Goal: Information Seeking & Learning: Find specific fact

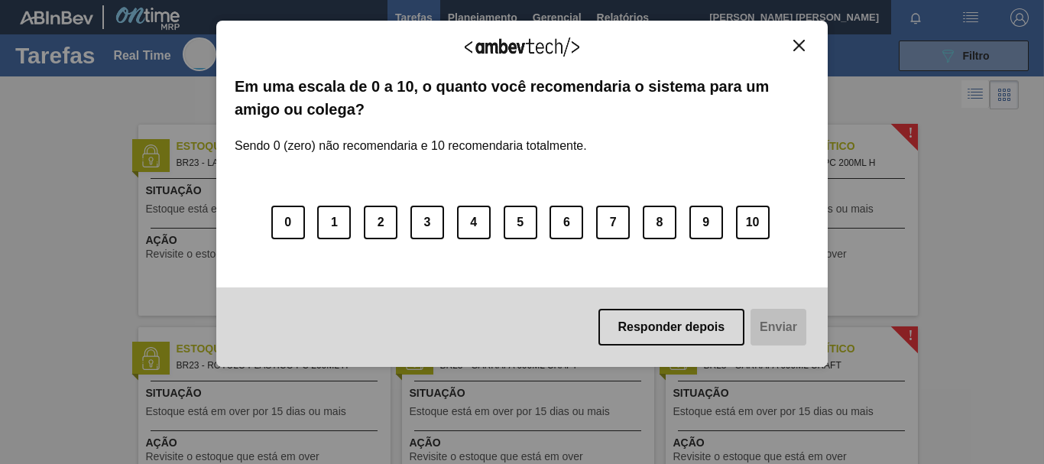
click at [805, 46] on button "Close" at bounding box center [799, 45] width 21 height 13
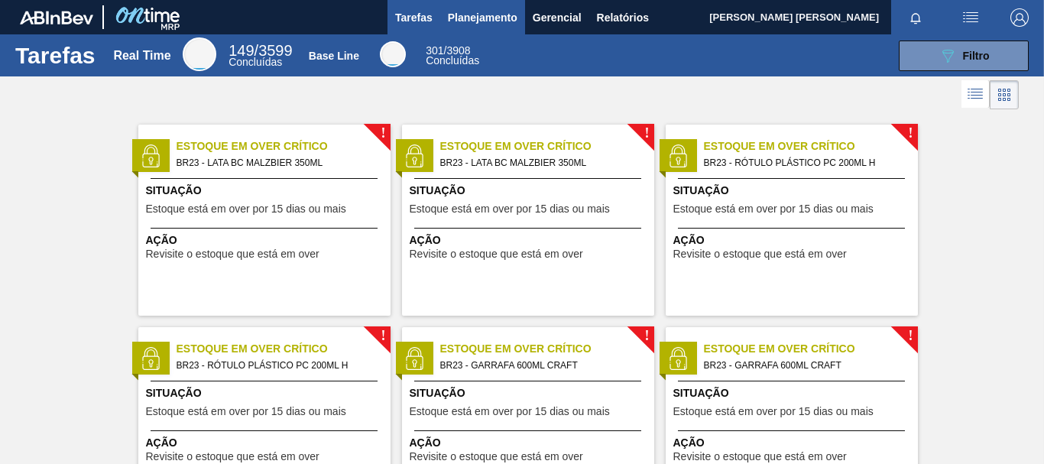
click at [483, 15] on span "Planejamento" at bounding box center [483, 17] width 70 height 18
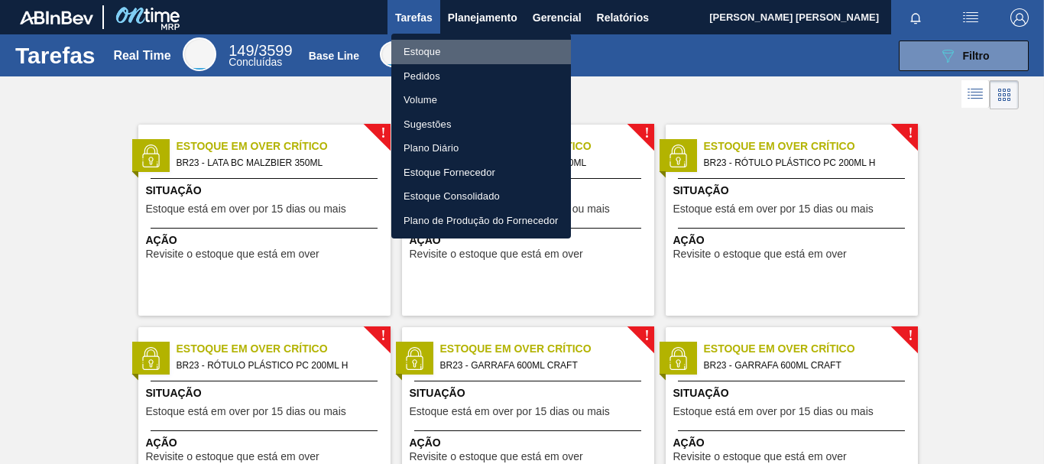
click at [429, 45] on li "Estoque" at bounding box center [481, 52] width 180 height 24
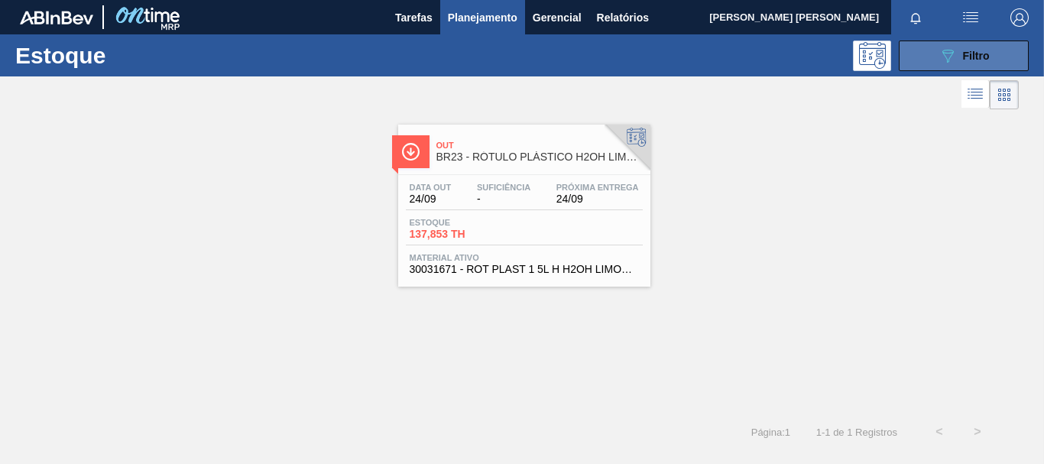
click at [930, 44] on button "089F7B8B-B2A5-4AFE-B5C0-19BA573D28AC Filtro" at bounding box center [964, 56] width 130 height 31
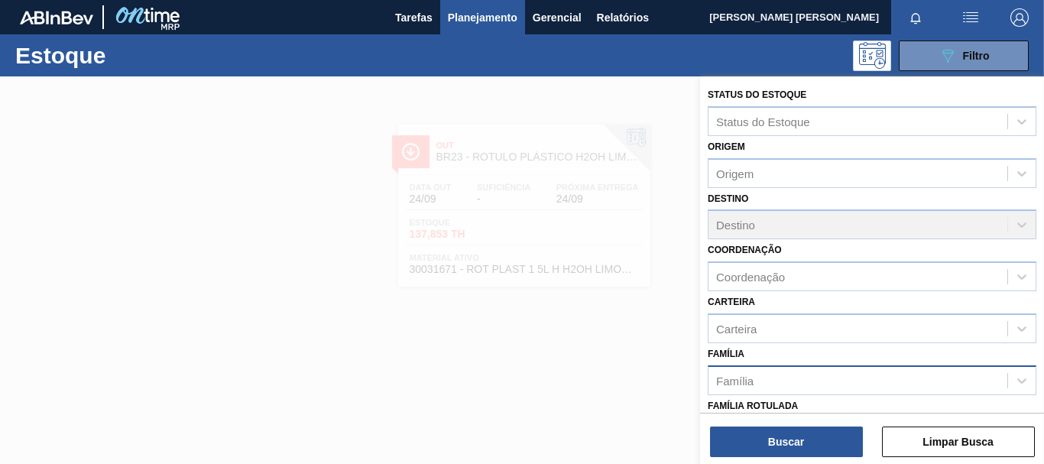
scroll to position [17, 0]
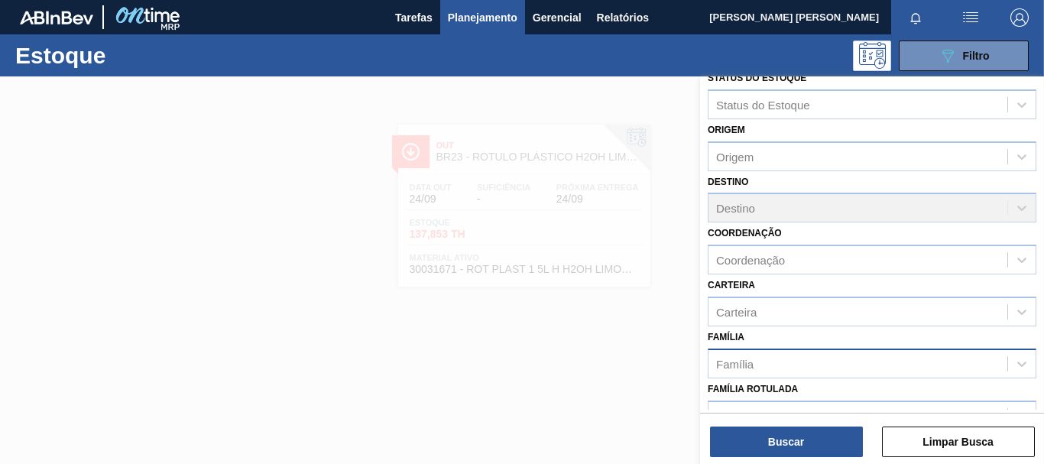
click at [775, 362] on div "Família" at bounding box center [858, 363] width 299 height 22
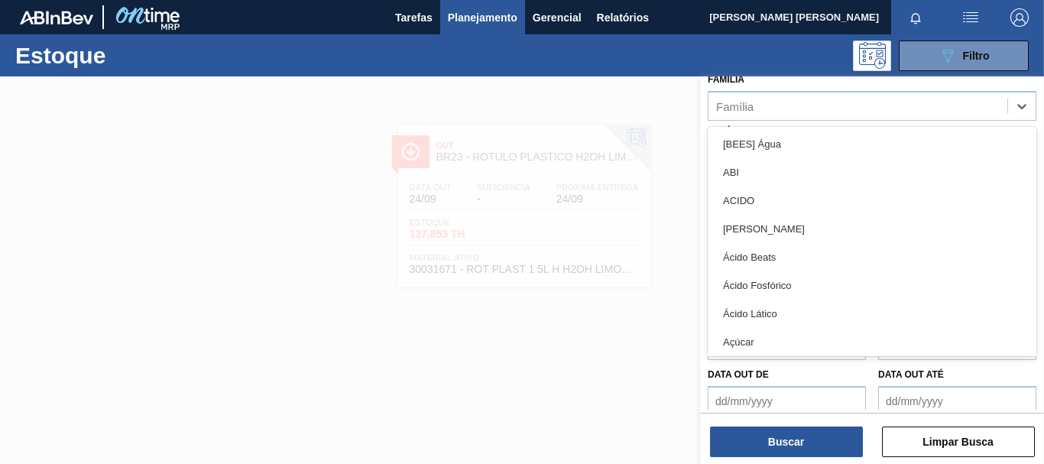
click at [702, 307] on div "Data suficiência de Data suficiência até" at bounding box center [872, 332] width 341 height 57
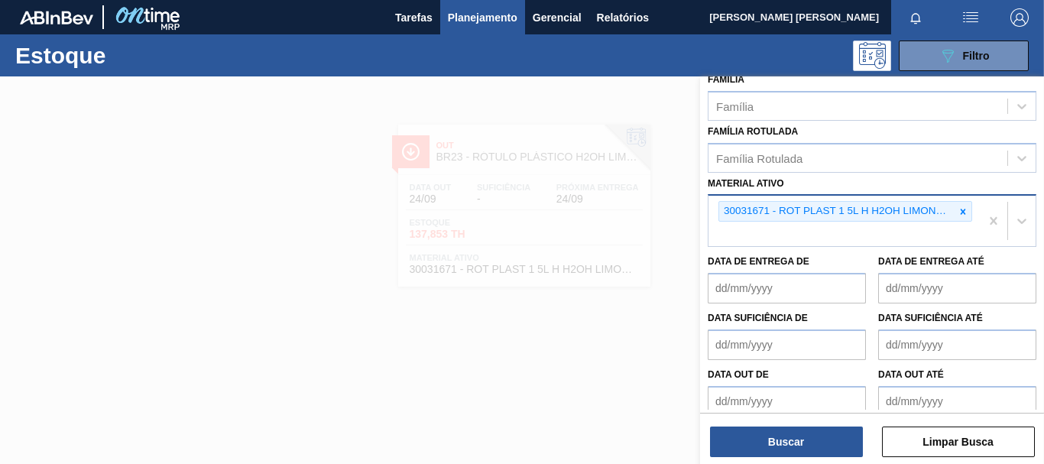
click at [970, 217] on div "30031671 - ROT PLAST 1 5L H H2OH LIMONETO IN211" at bounding box center [844, 221] width 271 height 50
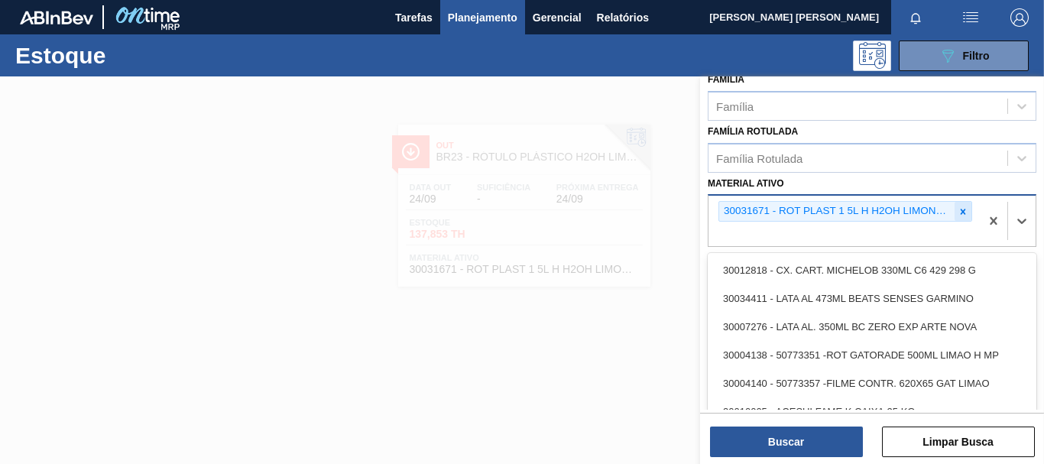
click at [955, 209] on div at bounding box center [963, 211] width 17 height 19
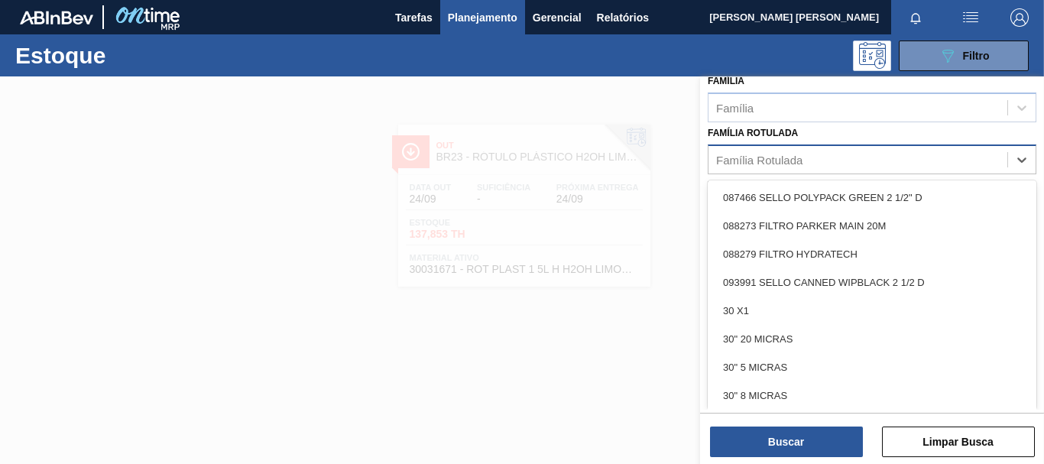
click at [877, 168] on div "Família Rotulada" at bounding box center [858, 159] width 299 height 22
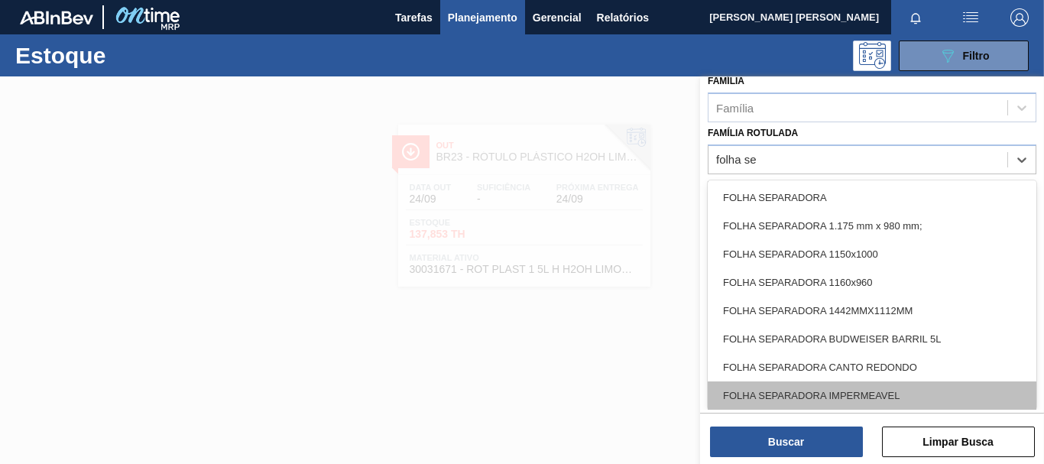
type Rotulada "folha se"
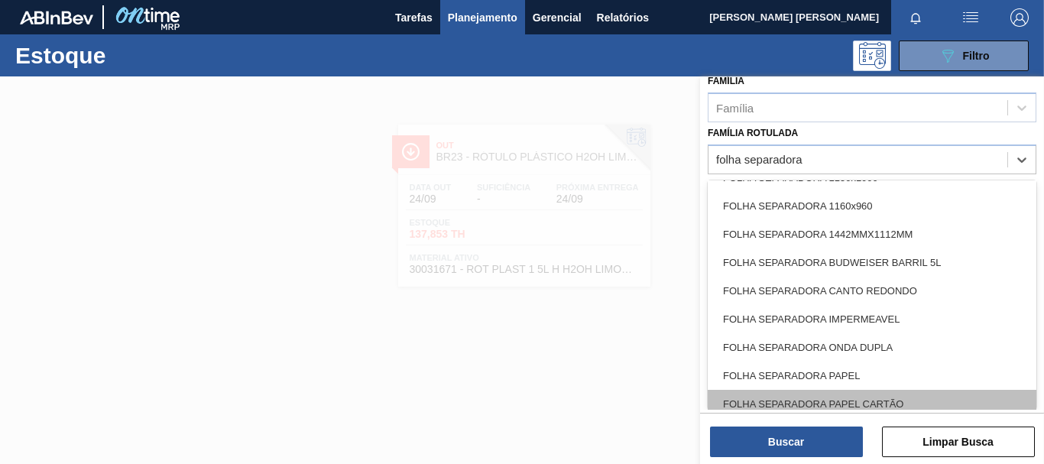
scroll to position [144, 0]
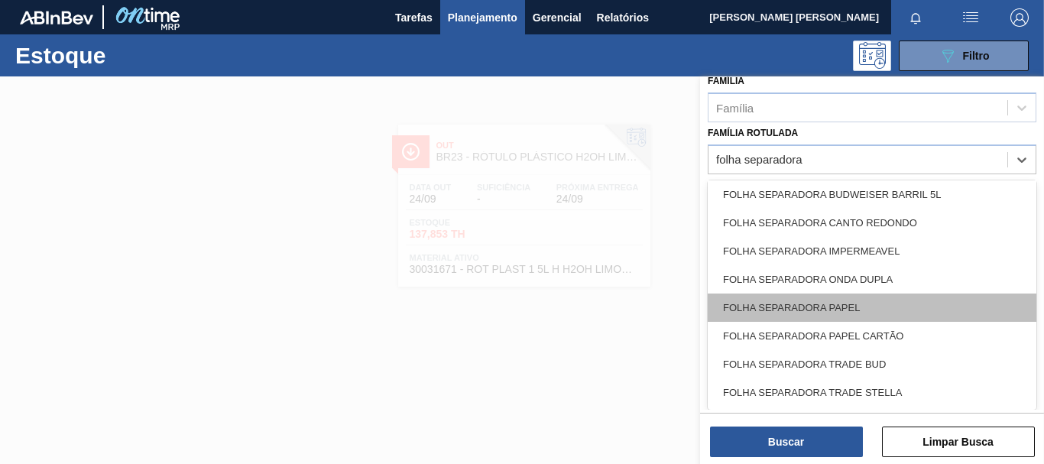
type Rotulada "folha separadora"
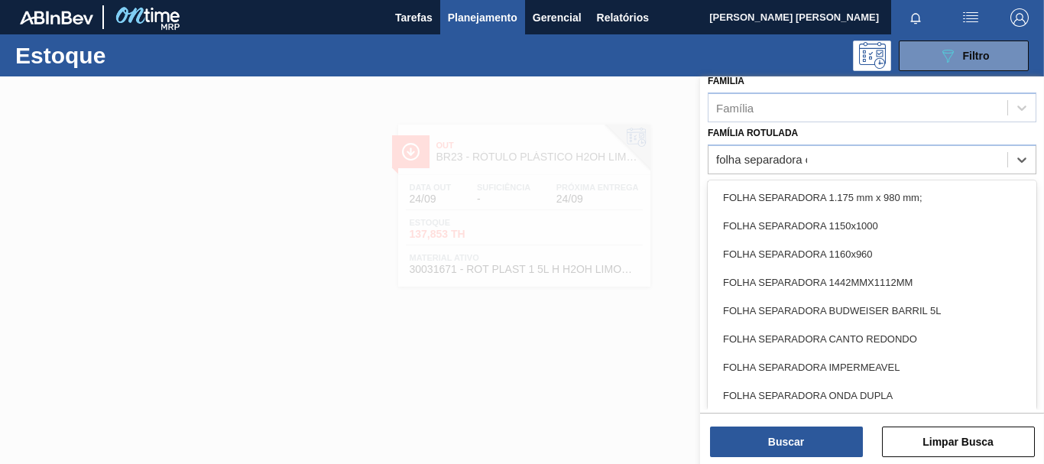
scroll to position [266, 0]
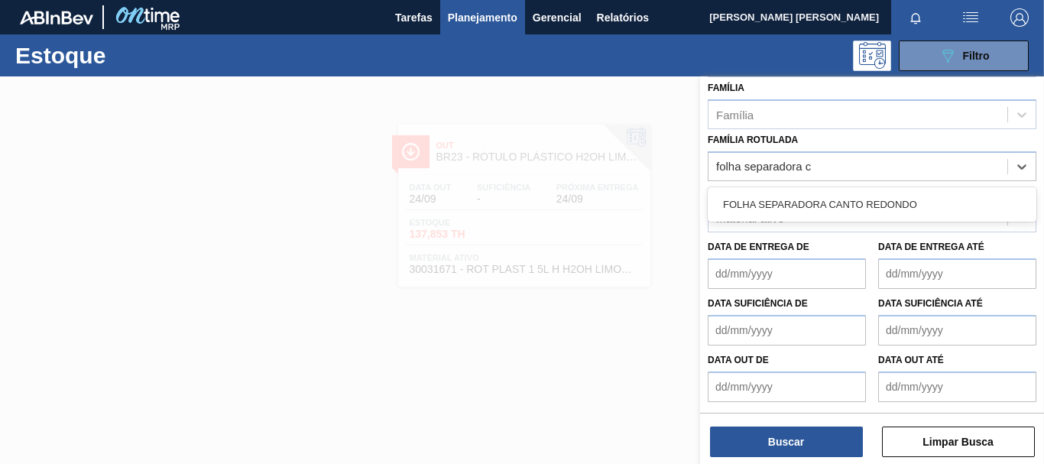
type Rotulada "folha separadora"
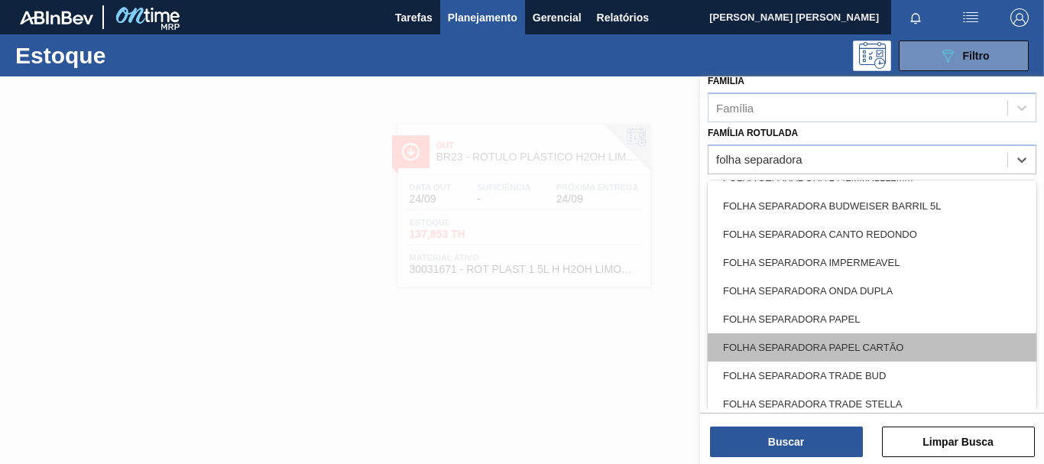
scroll to position [106, 0]
click at [945, 342] on div "FOLHA SEPARADORA PAPEL CARTÃO" at bounding box center [872, 347] width 329 height 28
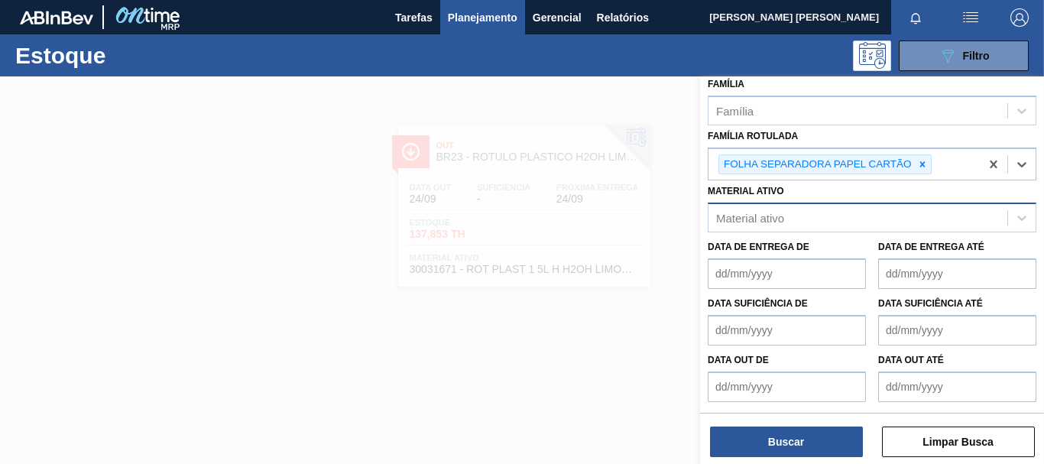
scroll to position [270, 0]
click at [814, 436] on button "Buscar" at bounding box center [786, 442] width 153 height 31
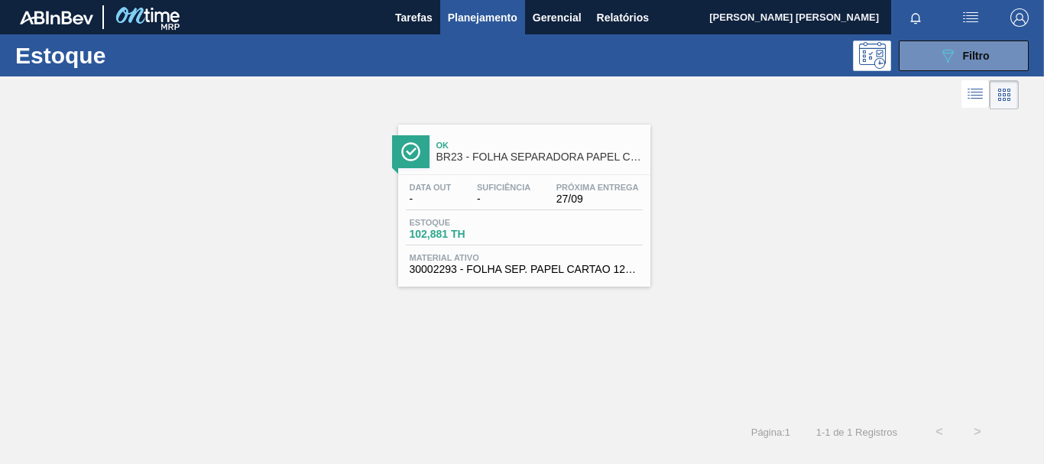
click at [599, 253] on span "Material ativo" at bounding box center [524, 257] width 229 height 9
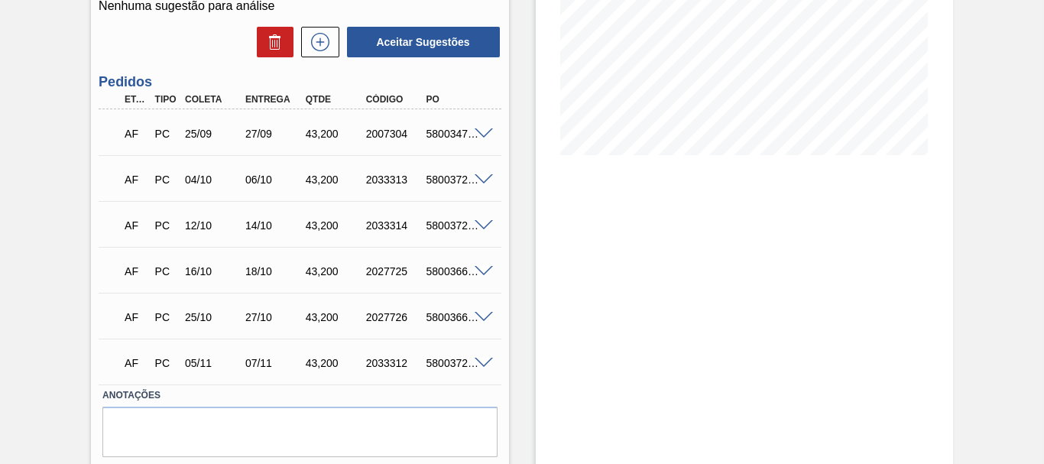
scroll to position [299, 0]
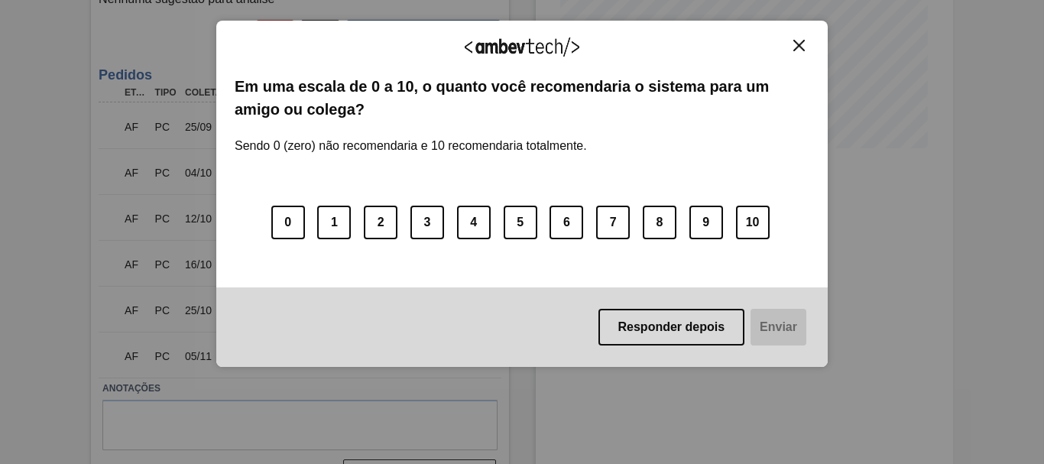
click at [805, 42] on button "Close" at bounding box center [799, 45] width 21 height 13
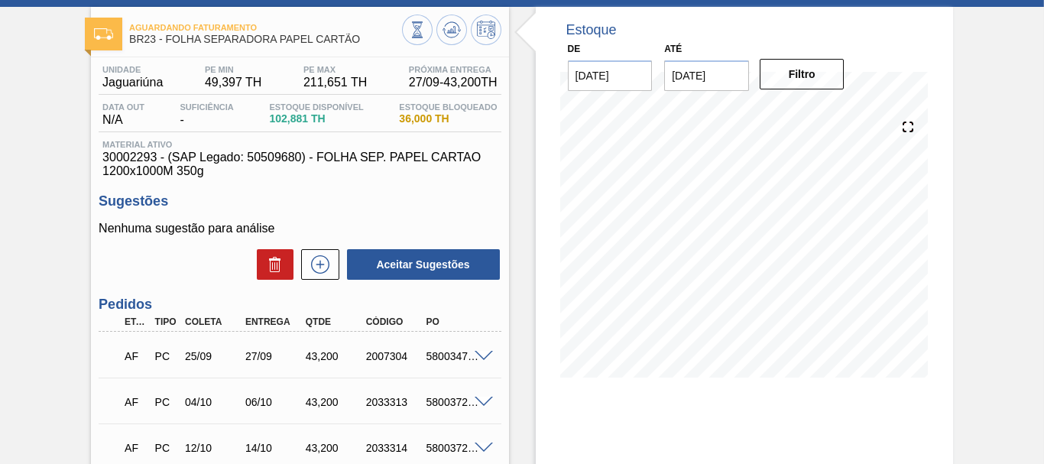
scroll to position [0, 0]
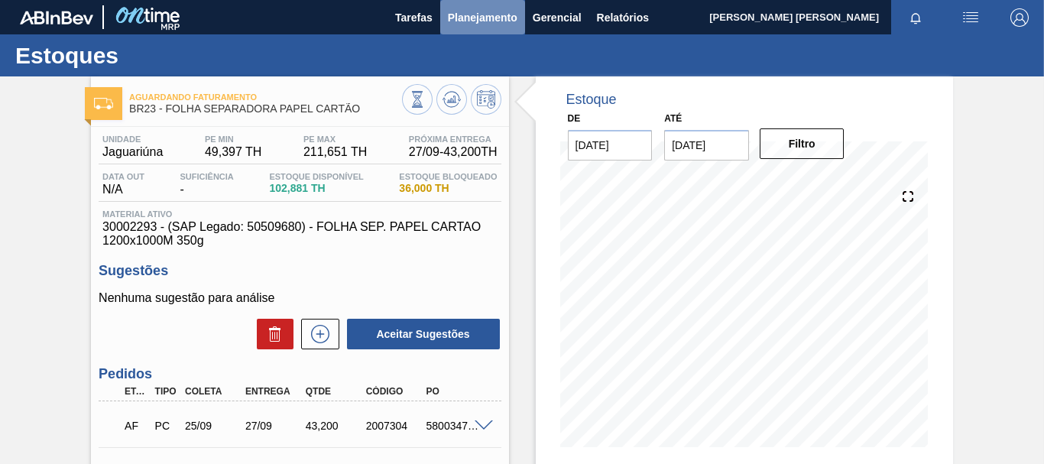
click at [485, 25] on span "Planejamento" at bounding box center [483, 17] width 70 height 18
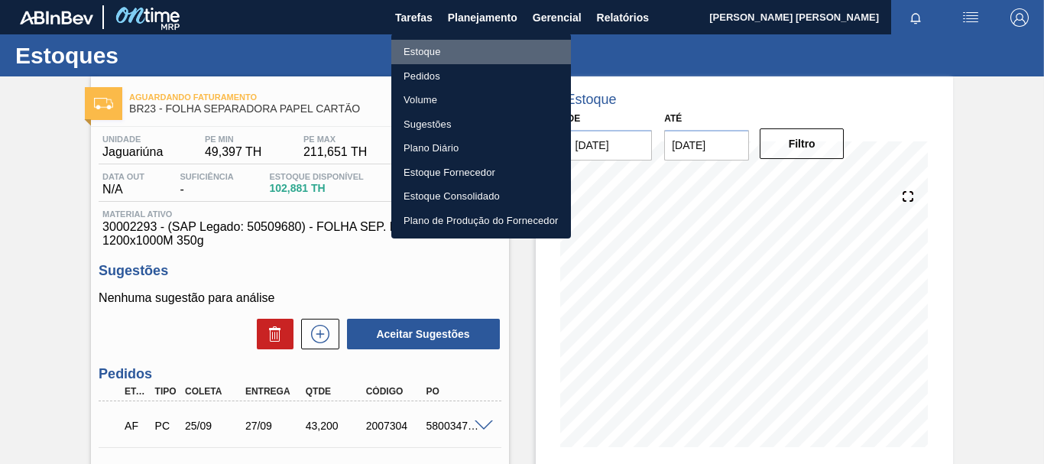
click at [446, 46] on li "Estoque" at bounding box center [481, 52] width 180 height 24
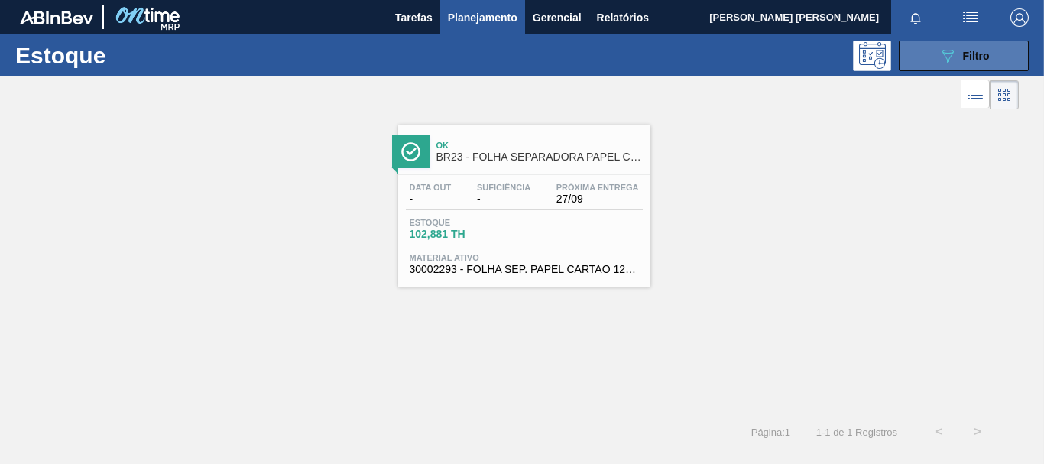
click at [933, 66] on button "089F7B8B-B2A5-4AFE-B5C0-19BA573D28AC Filtro" at bounding box center [964, 56] width 130 height 31
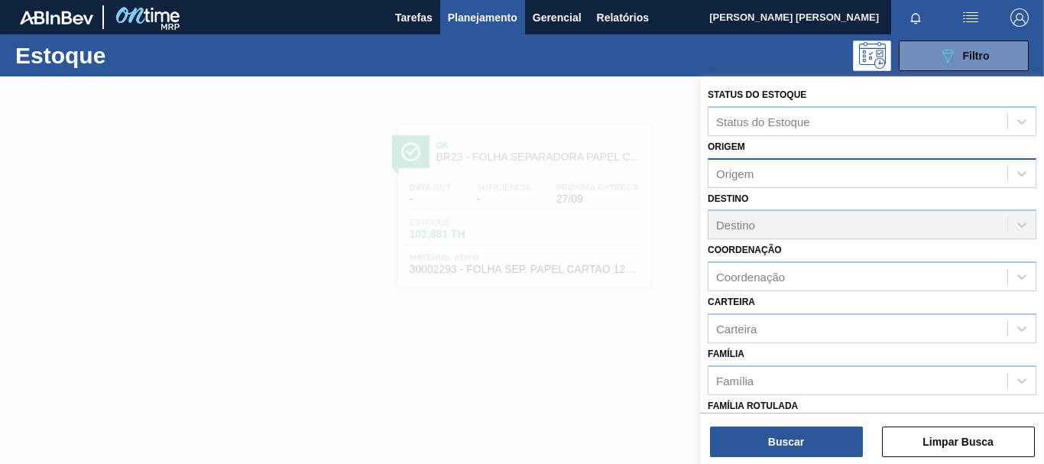
scroll to position [229, 0]
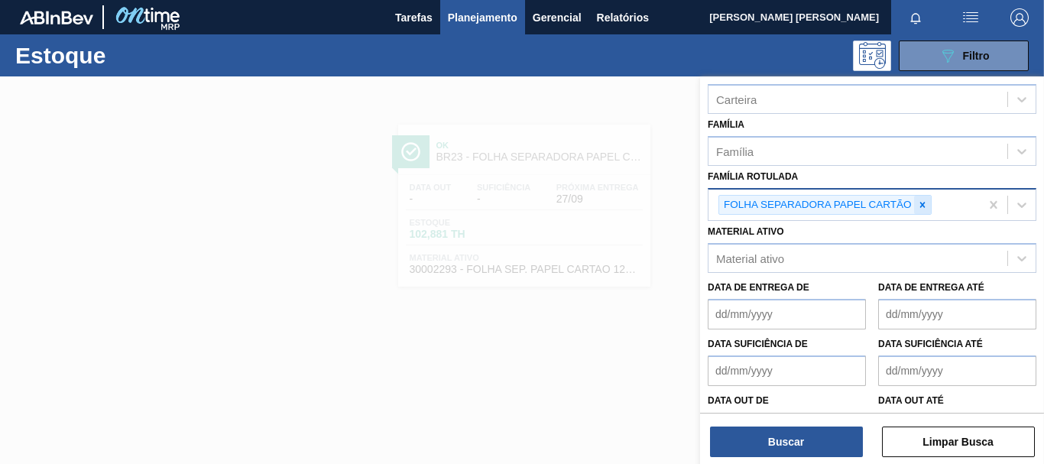
drag, startPoint x: 926, startPoint y: 203, endPoint x: 920, endPoint y: 209, distance: 8.1
click at [925, 202] on icon at bounding box center [922, 205] width 11 height 11
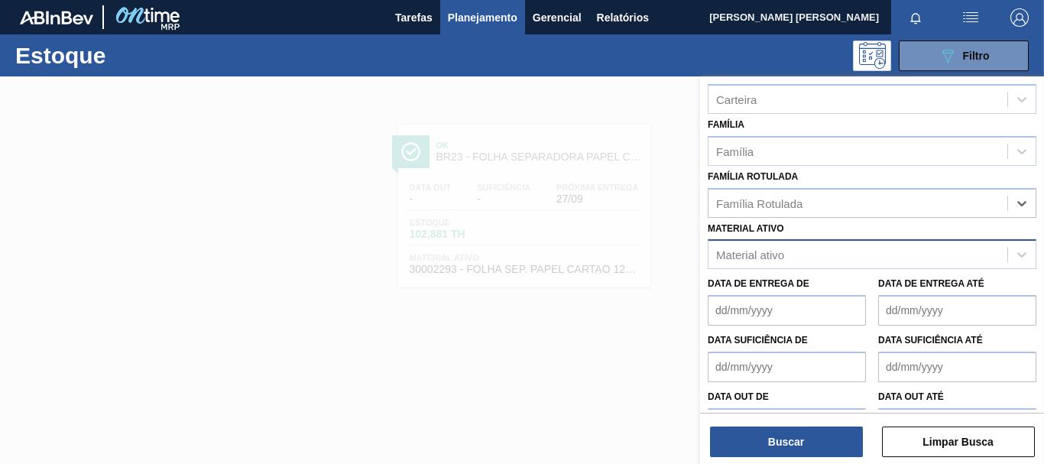
click at [829, 259] on div "Material ativo" at bounding box center [858, 255] width 299 height 22
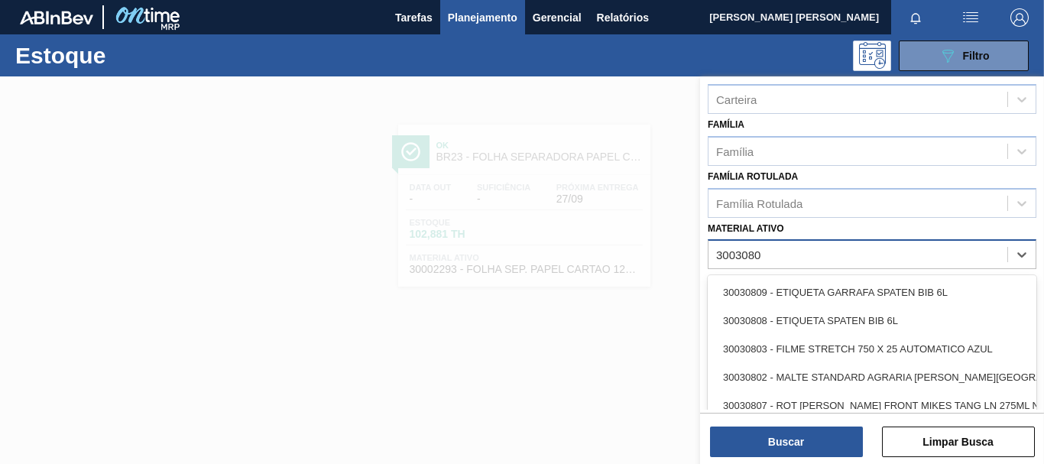
type ativo "30030809"
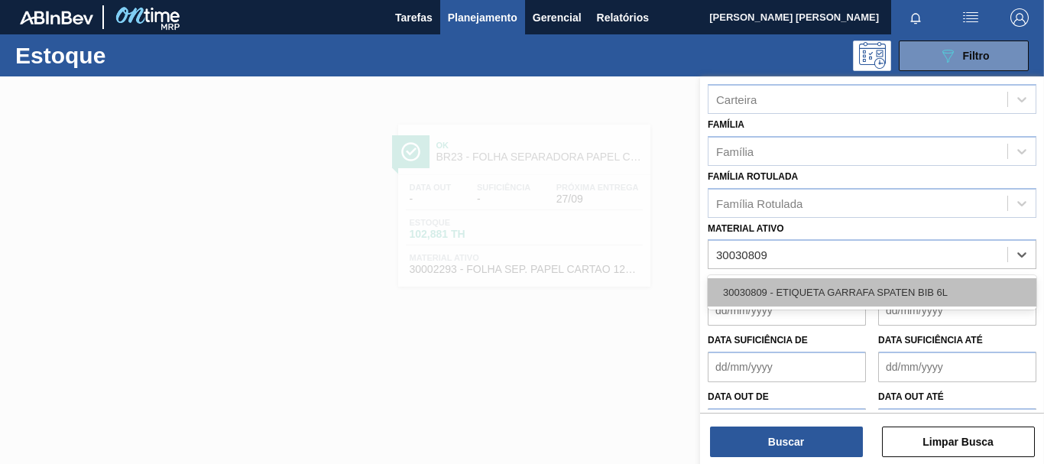
click at [849, 289] on div "30030809 - ETIQUETA GARRAFA SPATEN BIB 6L" at bounding box center [872, 292] width 329 height 28
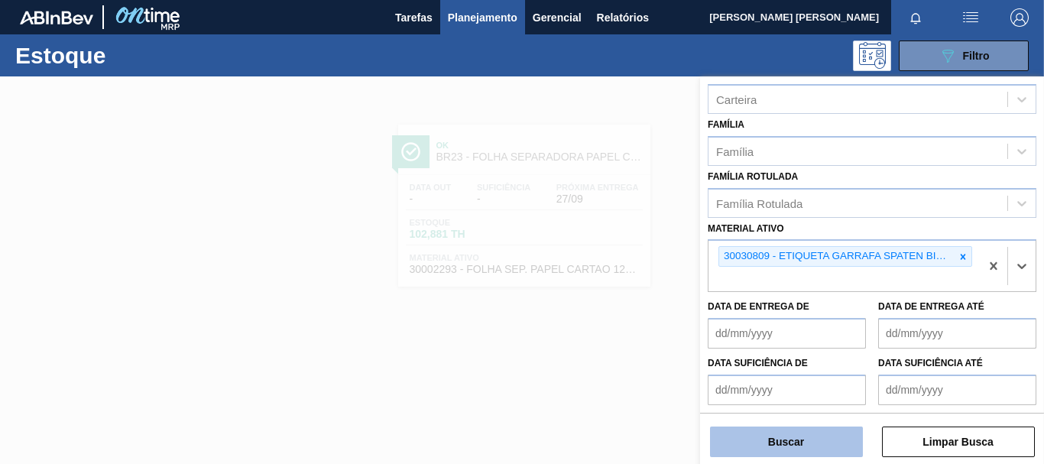
click at [797, 443] on button "Buscar" at bounding box center [786, 442] width 153 height 31
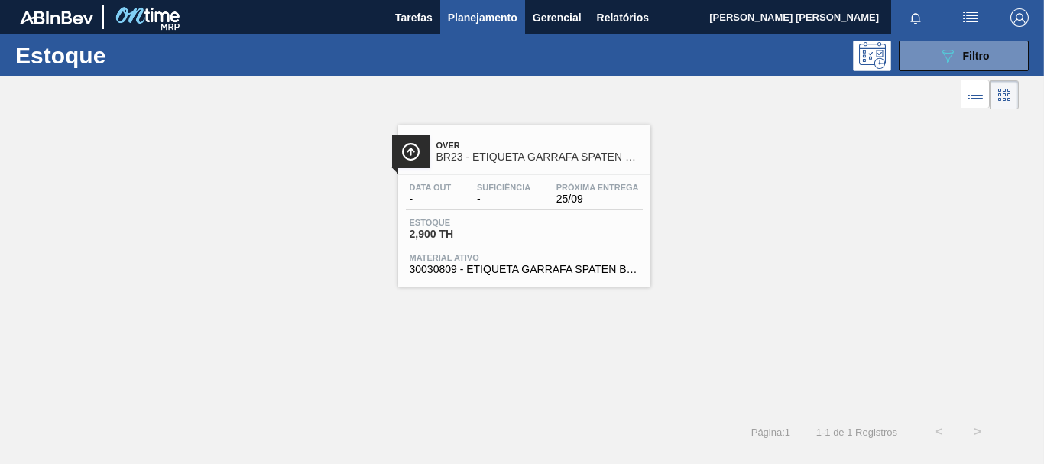
click at [631, 256] on span "Material ativo" at bounding box center [524, 257] width 229 height 9
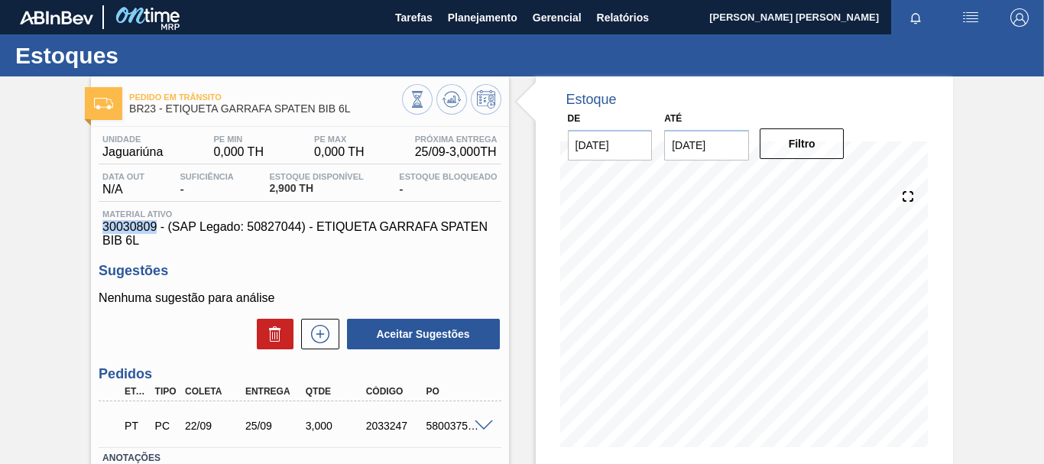
drag, startPoint x: 106, startPoint y: 228, endPoint x: 157, endPoint y: 226, distance: 51.3
click at [157, 226] on span "30030809 - (SAP Legado: 50827044) - ETIQUETA GARRAFA SPATEN BIB 6L" at bounding box center [299, 234] width 394 height 28
copy span "30030809"
